Goal: Contribute content: Add original content to the website for others to see

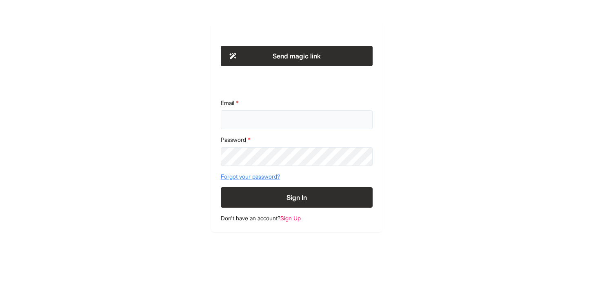
type input "**********"
click at [297, 202] on button "Sign In" at bounding box center [297, 197] width 152 height 20
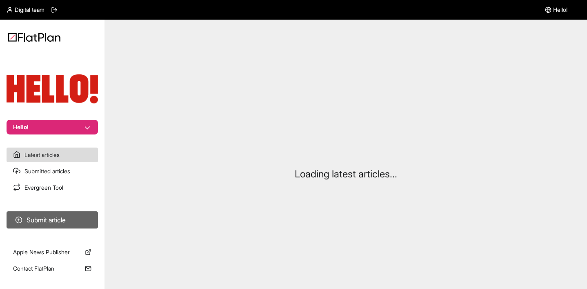
click at [69, 223] on button "Submit article" at bounding box center [52, 219] width 91 height 17
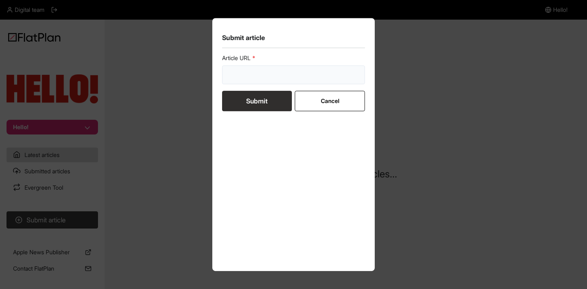
click at [268, 78] on input "url" at bounding box center [293, 74] width 143 height 19
paste input "[URL][DOMAIN_NAME][PERSON_NAME]"
type input "[URL][DOMAIN_NAME][PERSON_NAME]"
click at [257, 100] on button "Submit" at bounding box center [257, 101] width 70 height 20
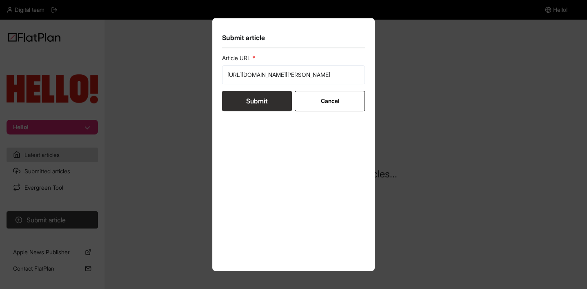
scroll to position [0, 0]
